Goal: Transaction & Acquisition: Obtain resource

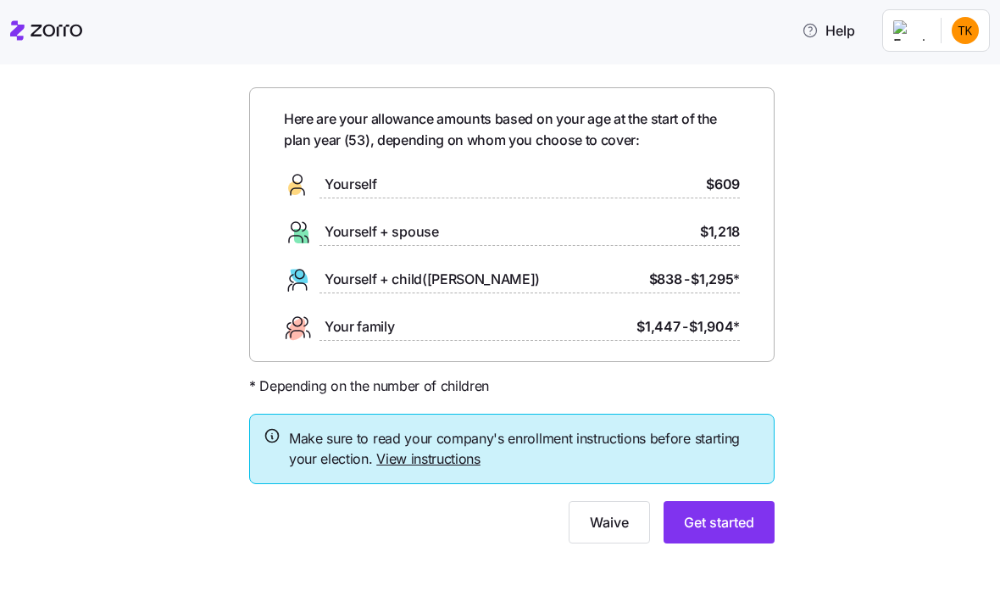
scroll to position [50, 0]
click at [722, 520] on span "Get started" at bounding box center [719, 523] width 70 height 20
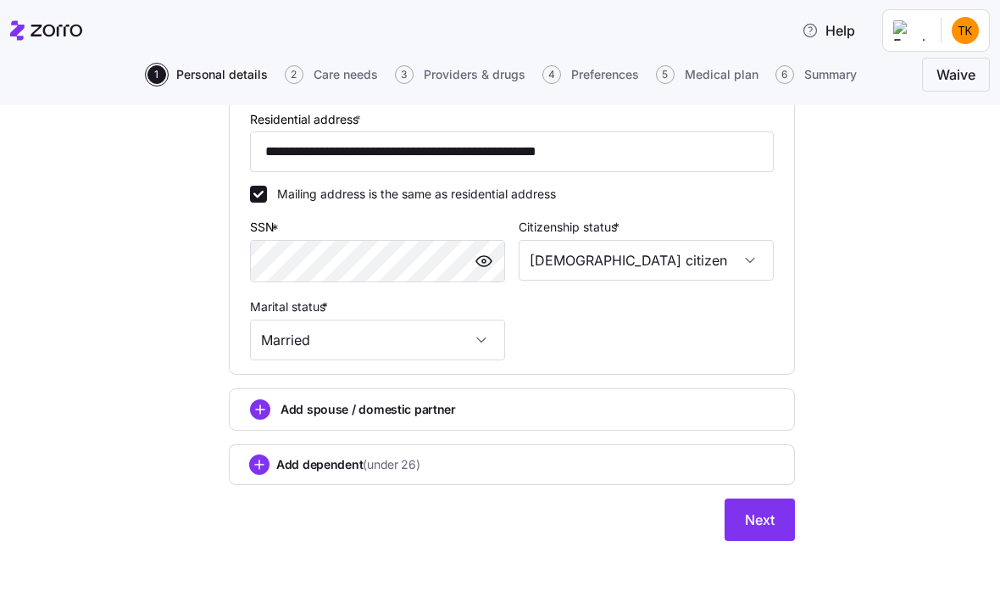
scroll to position [490, 0]
click at [764, 532] on button "Next" at bounding box center [760, 519] width 70 height 42
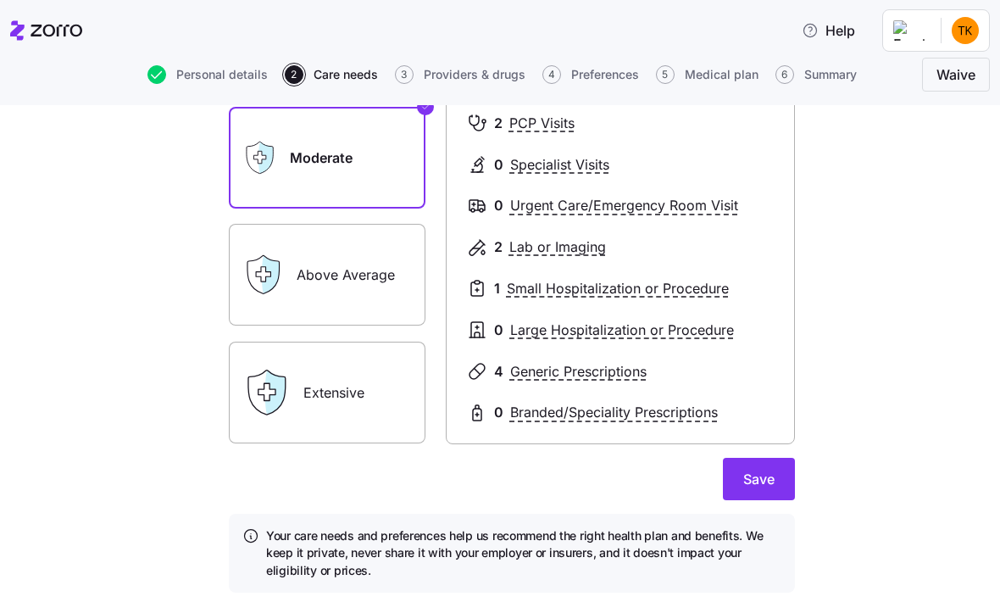
scroll to position [240, 0]
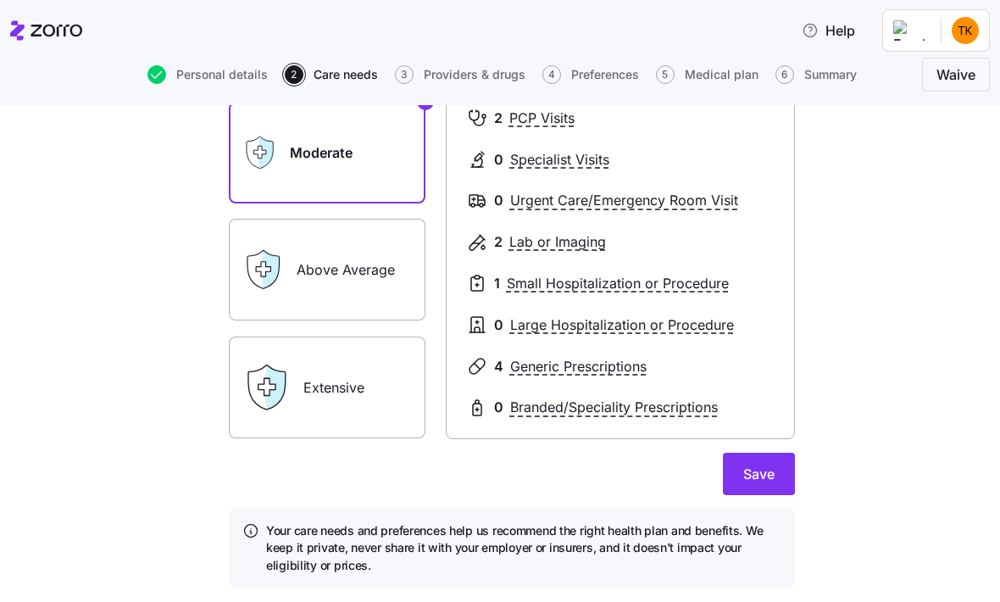
click at [763, 474] on span "Save" at bounding box center [758, 474] width 31 height 20
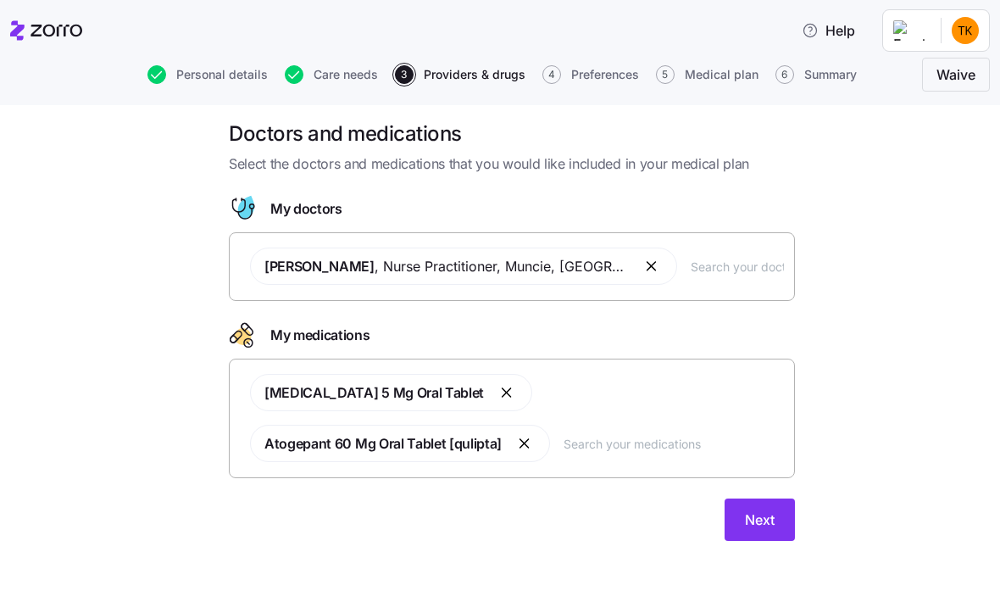
scroll to position [11, 0]
click at [768, 499] on button "Next" at bounding box center [760, 520] width 70 height 42
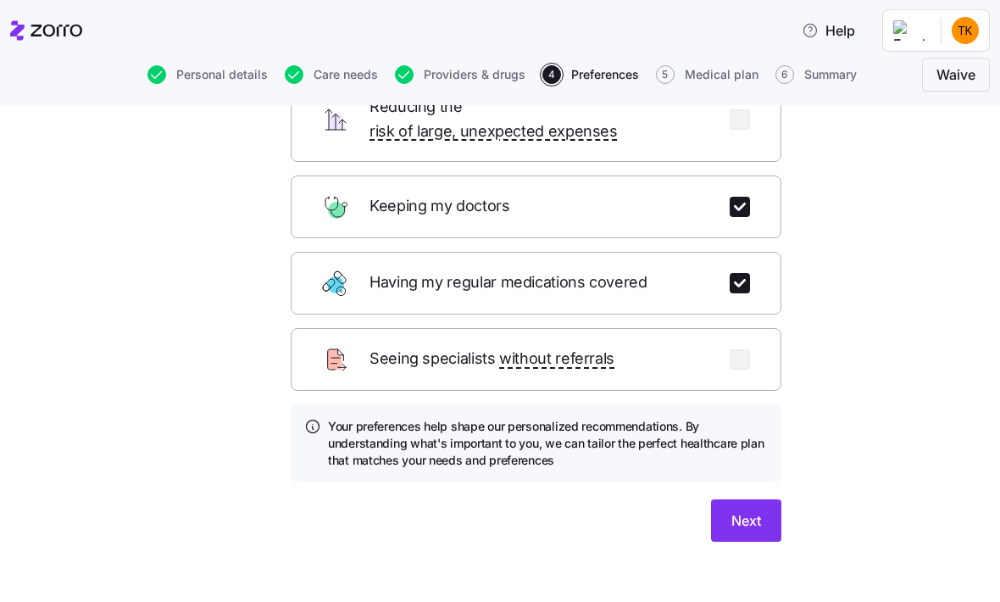
scroll to position [204, 0]
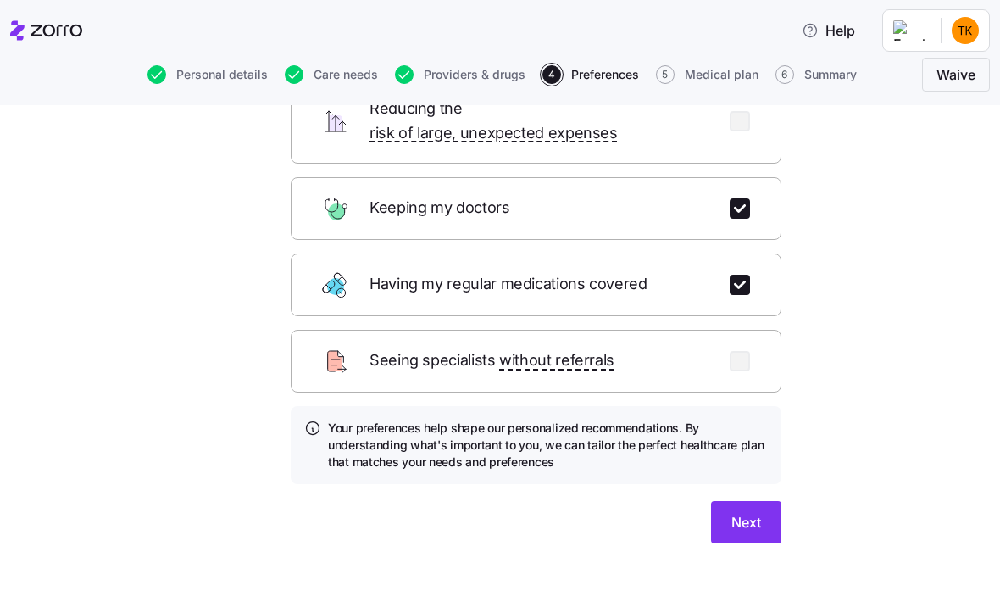
click at [742, 512] on span "Next" at bounding box center [746, 522] width 30 height 20
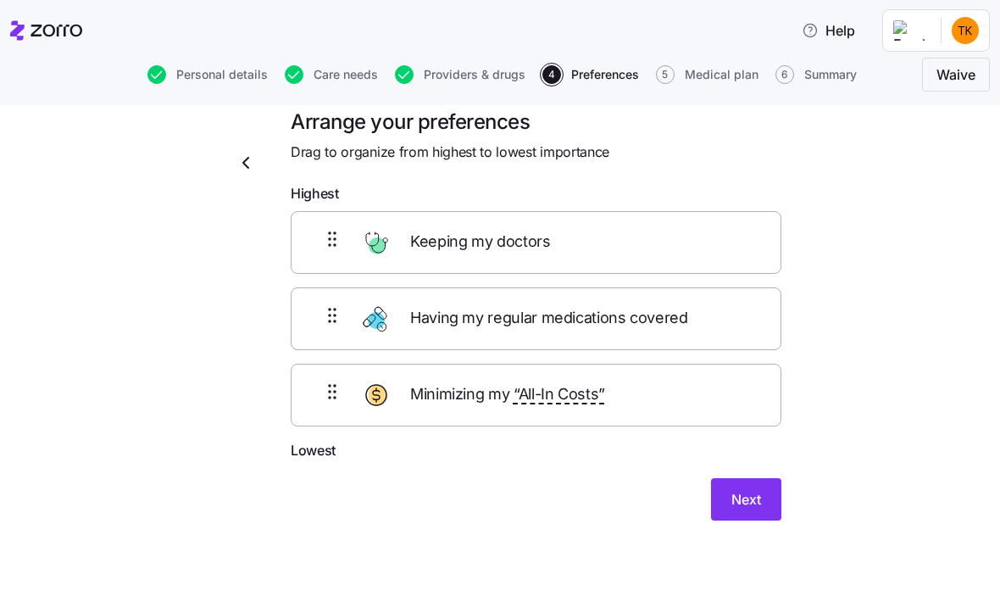
scroll to position [21, 0]
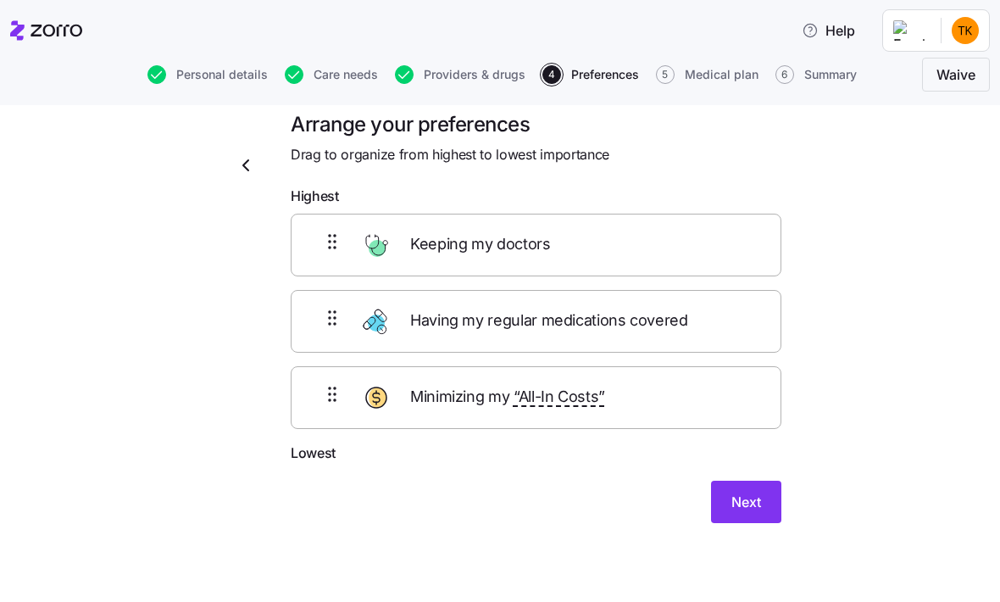
click at [728, 500] on button "Next" at bounding box center [746, 502] width 70 height 42
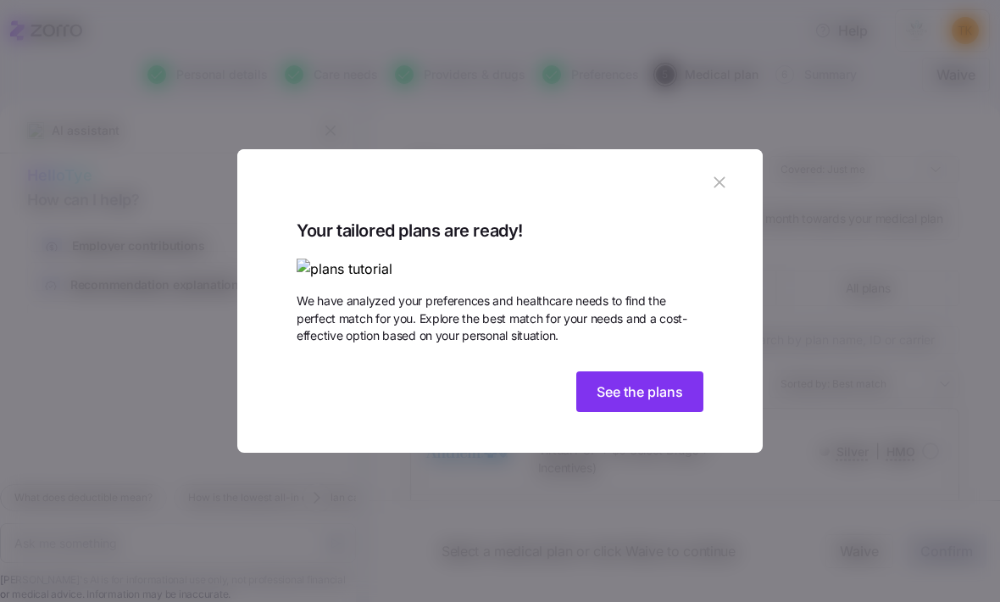
click at [637, 402] on span "See the plans" at bounding box center [640, 391] width 86 height 20
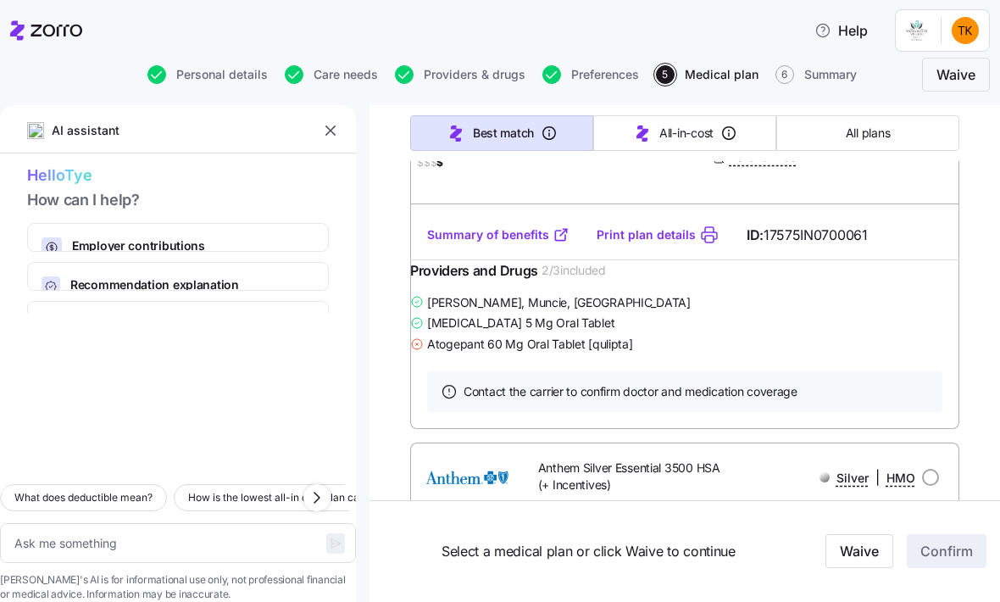
scroll to position [1848, 0]
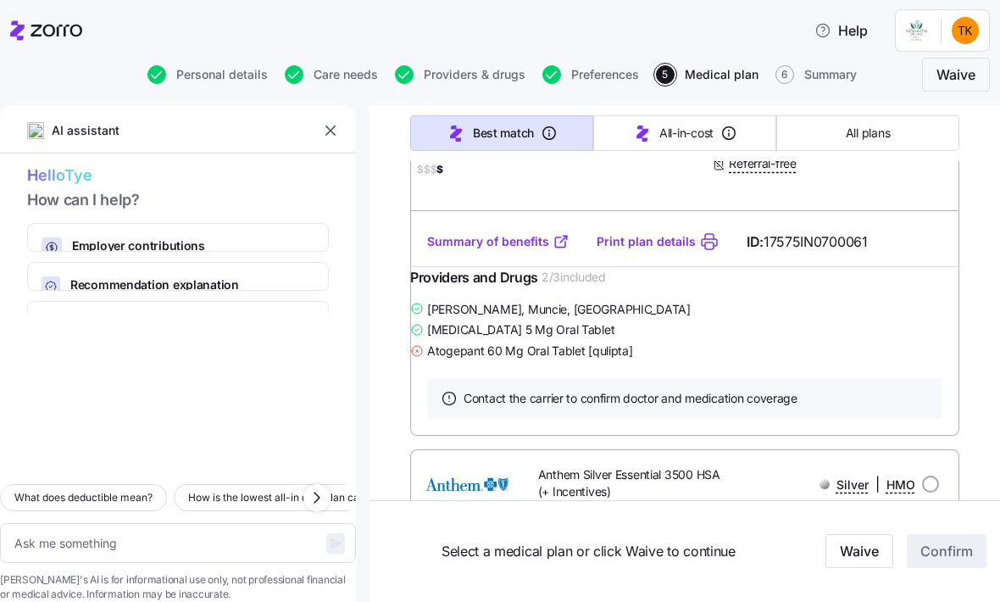
click at [506, 250] on link "Summary of benefits" at bounding box center [498, 241] width 142 height 17
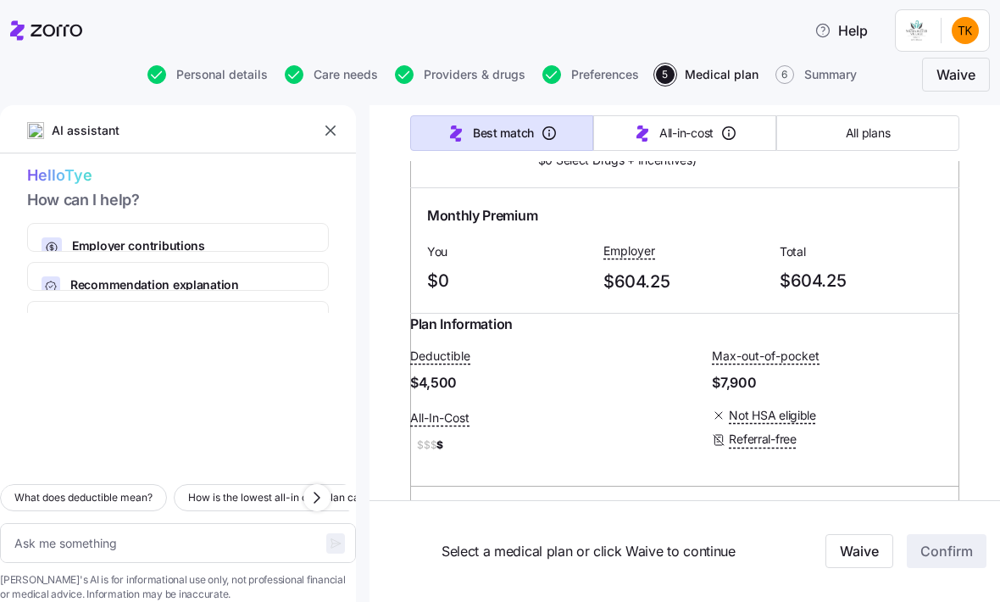
scroll to position [1576, 0]
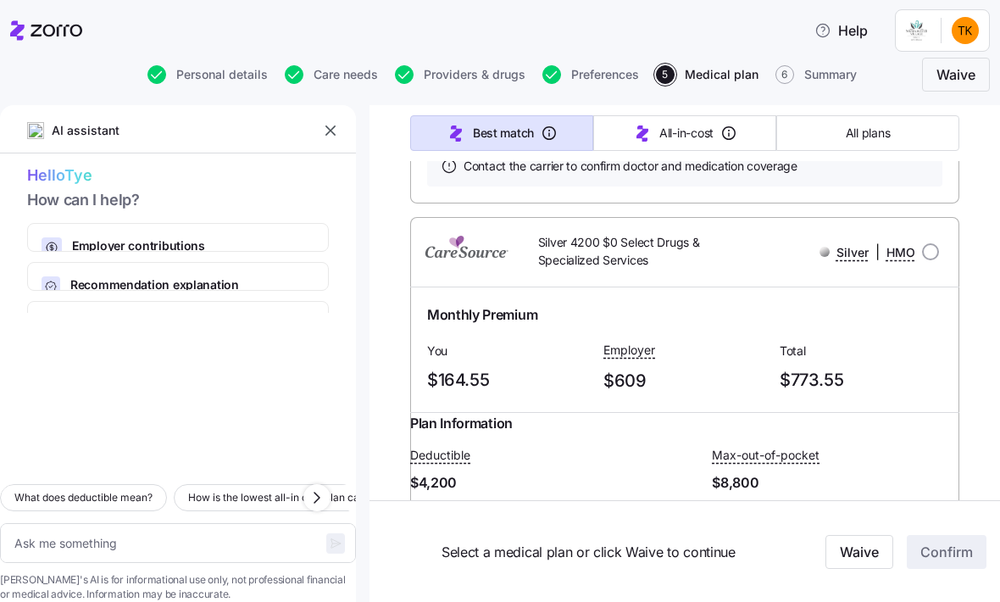
type textarea "x"
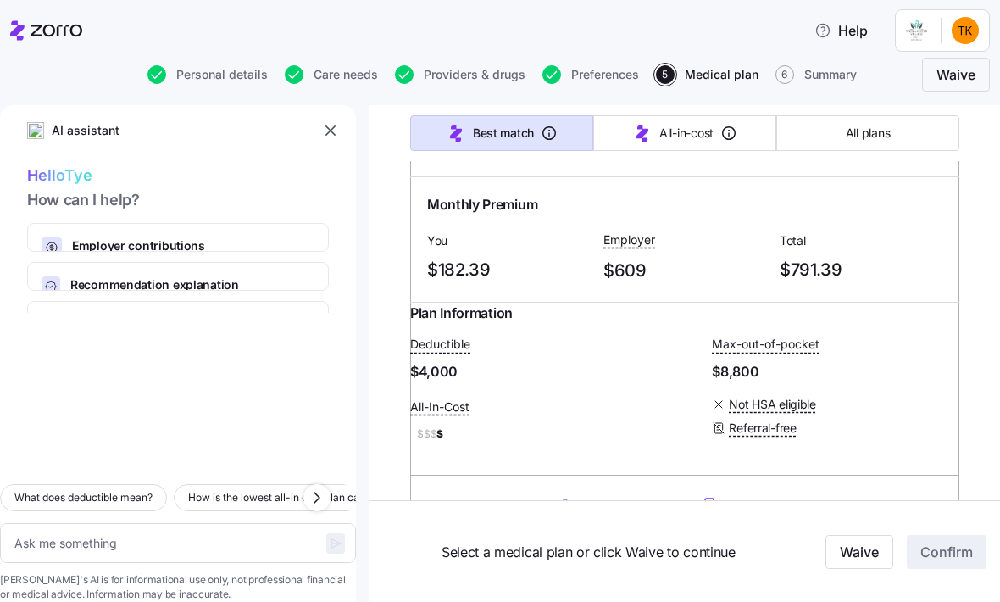
scroll to position [18780, 0]
